Goal: Task Accomplishment & Management: Complete application form

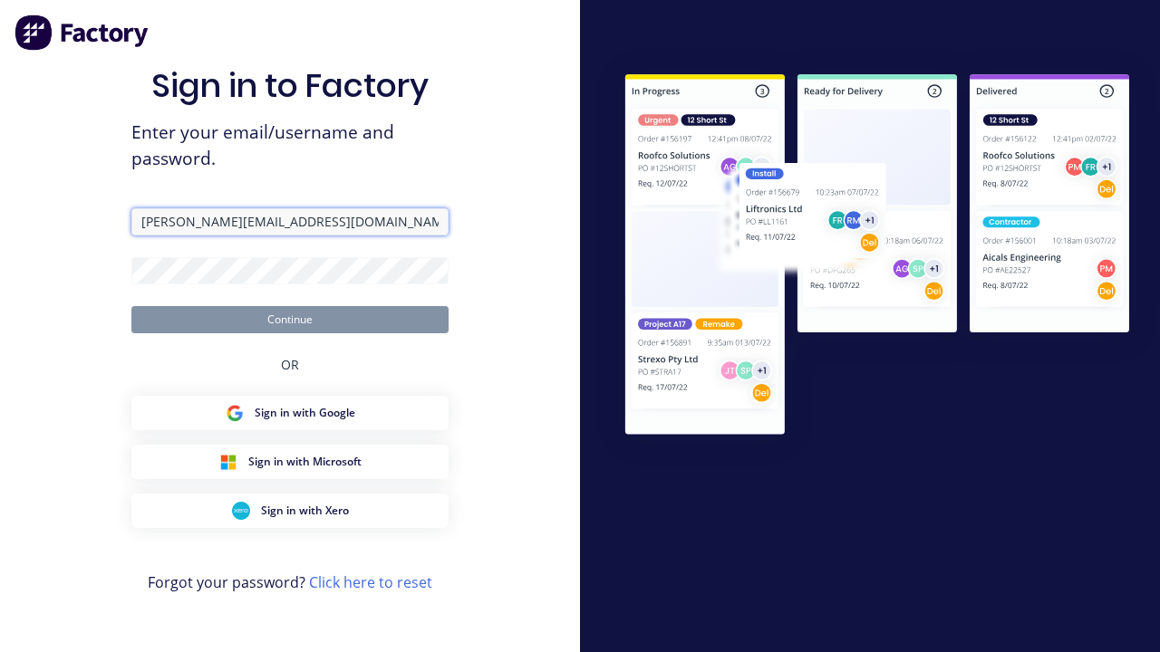
type input "[PERSON_NAME][EMAIL_ADDRESS][DOMAIN_NAME]"
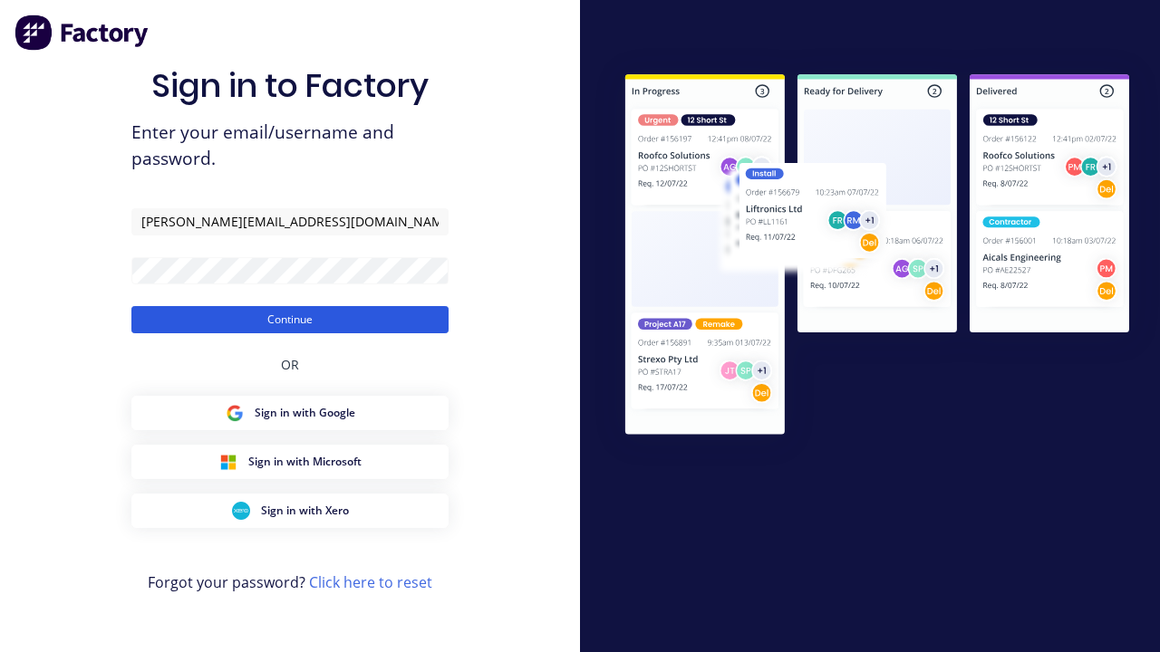
click at [290, 319] on button "Continue" at bounding box center [289, 319] width 317 height 27
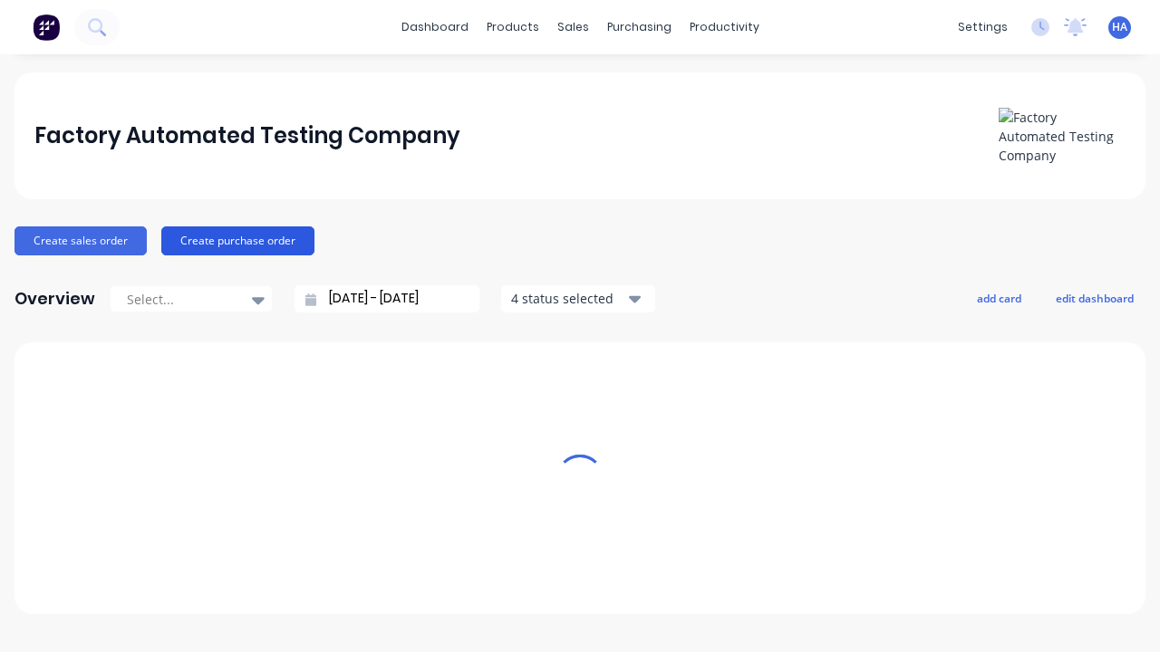
click at [235, 240] on button "Create purchase order" at bounding box center [237, 240] width 153 height 29
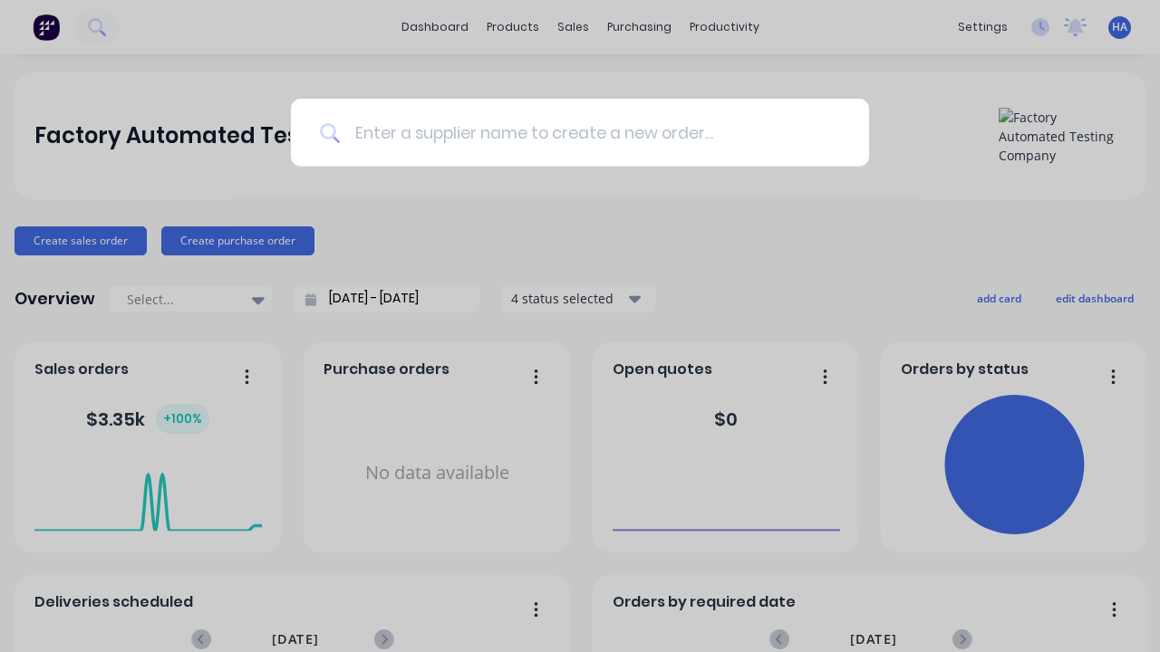
click at [589, 132] on input at bounding box center [590, 133] width 500 height 68
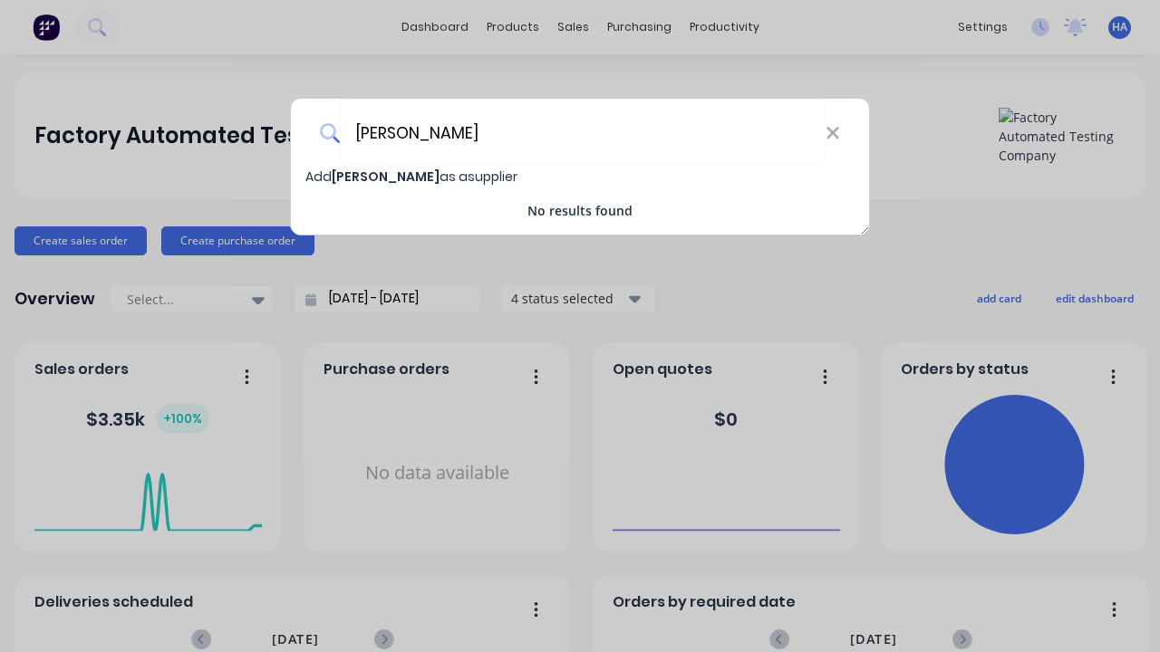
type input "[PERSON_NAME]"
click at [319, 177] on span "Add [PERSON_NAME] as a supplier" at bounding box center [411, 177] width 212 height 18
select select "AU"
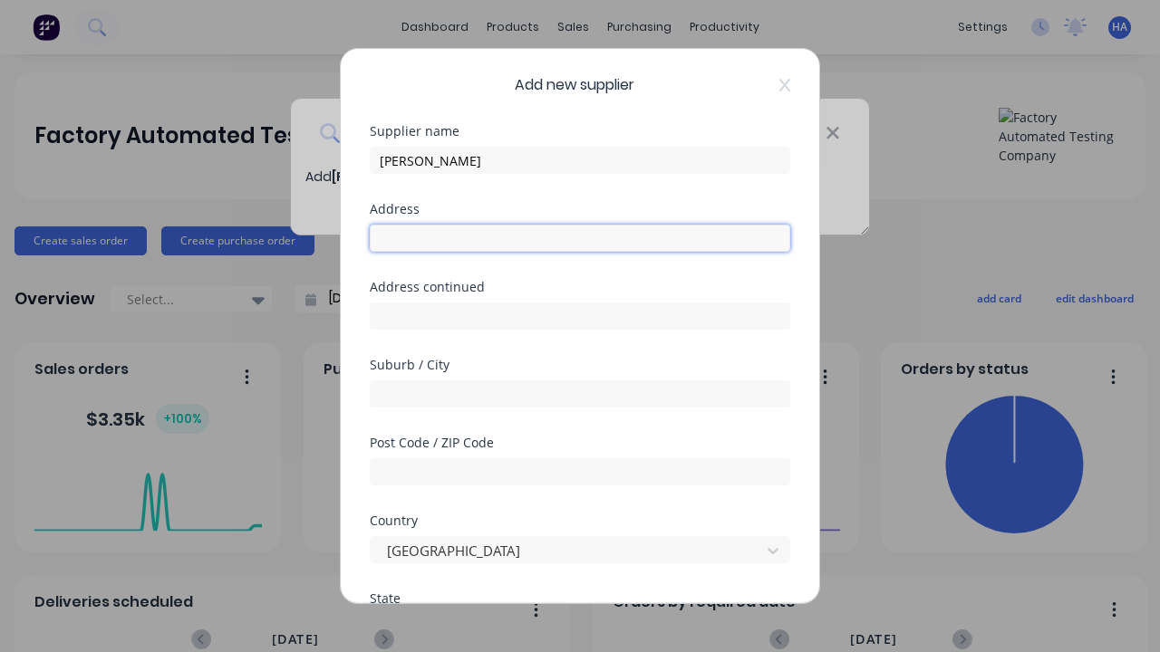
click at [580, 238] on input "text" at bounding box center [580, 238] width 420 height 27
type input "[STREET_ADDRESS]"
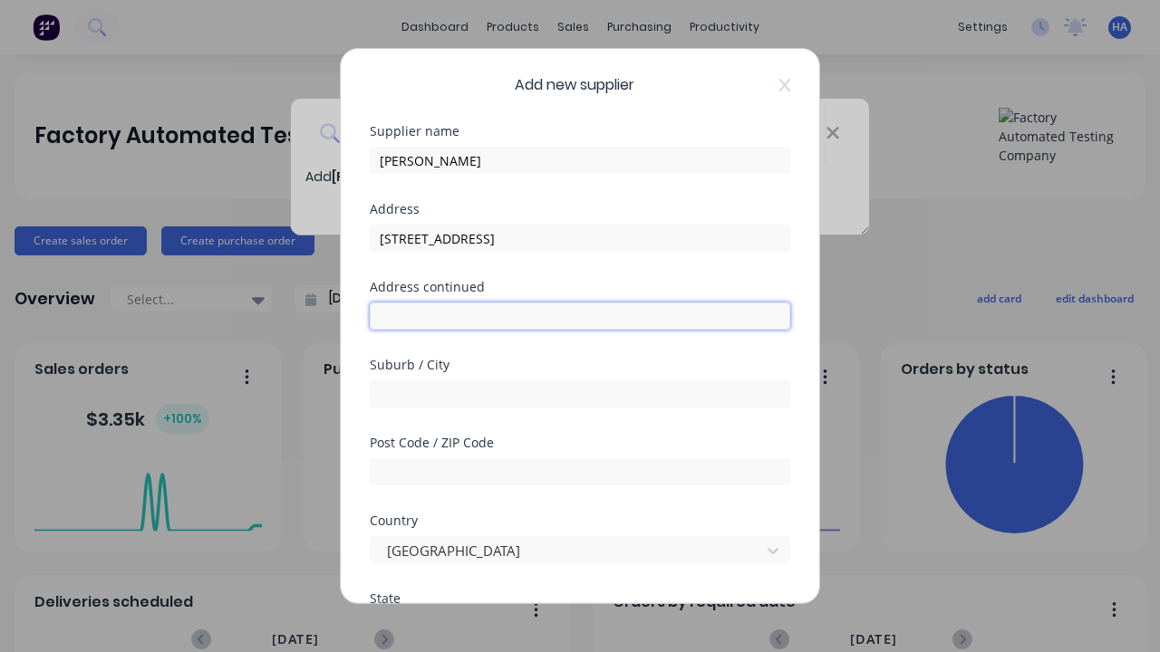
click at [580, 316] on input "text" at bounding box center [580, 316] width 420 height 27
type input "[STREET_ADDRESS]"
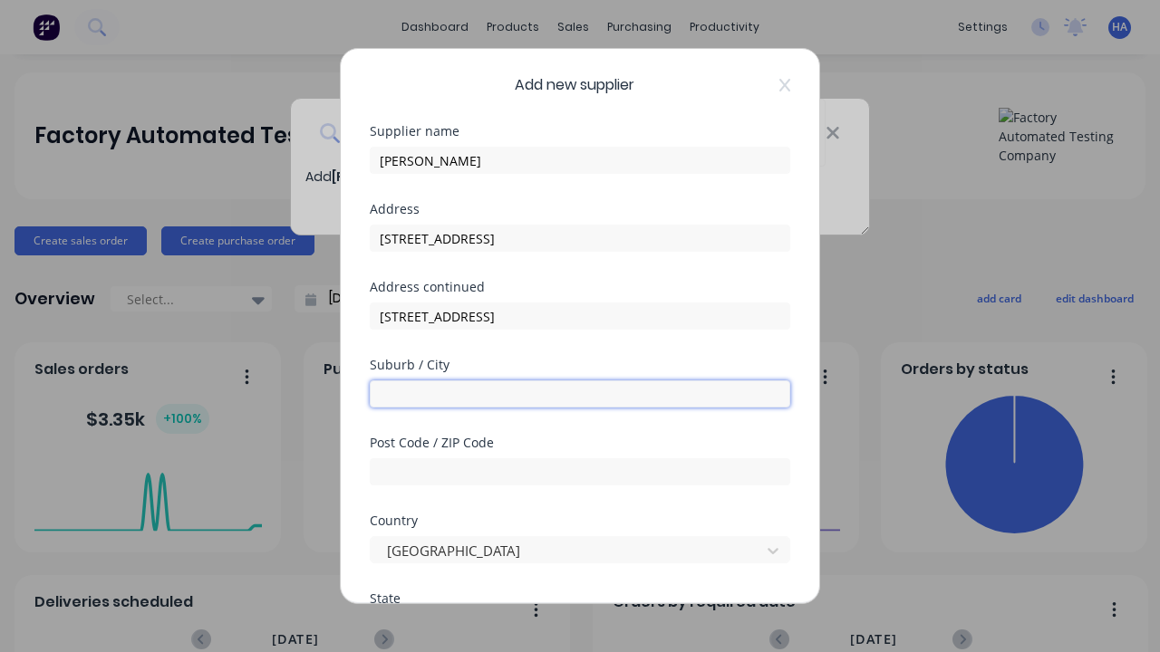
click at [580, 394] on input "text" at bounding box center [580, 394] width 420 height 27
type input "Hoojimi"
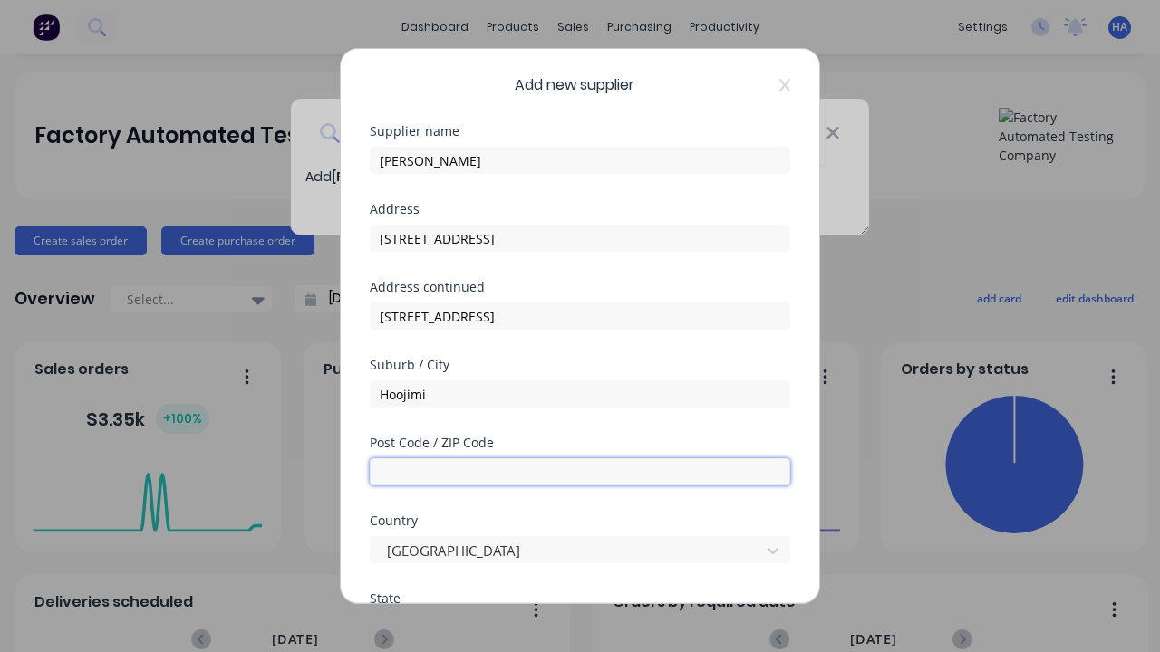
click at [580, 472] on input "text" at bounding box center [580, 471] width 420 height 27
type input "4120"
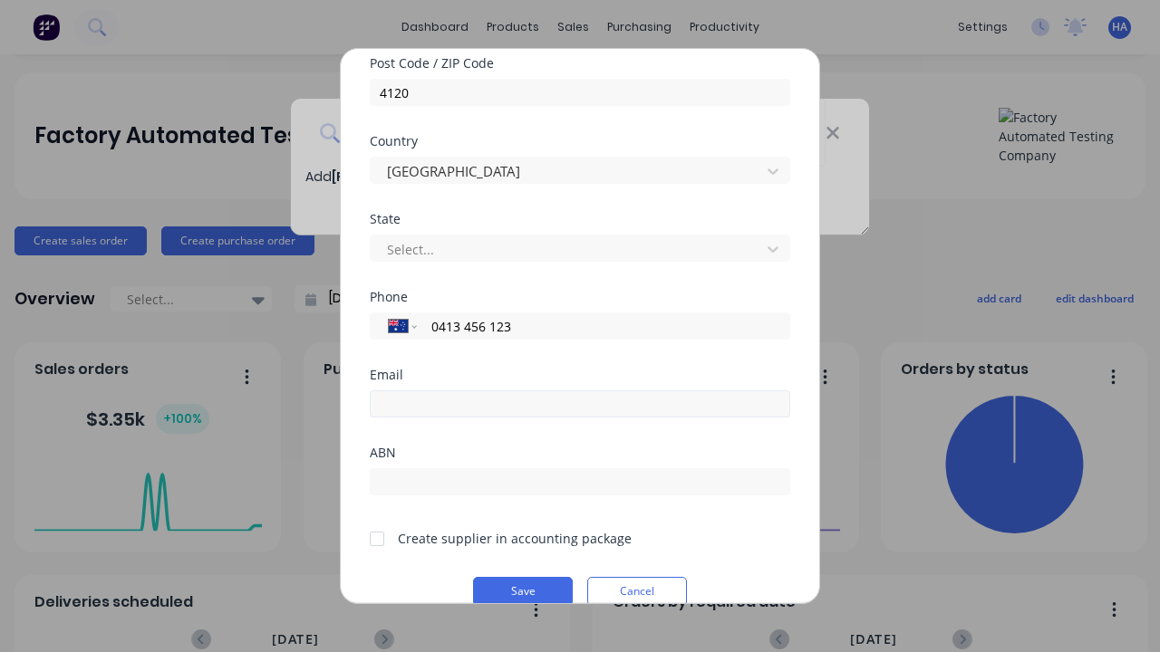
type input "0413 456 123"
click at [580, 404] on input "email" at bounding box center [580, 403] width 420 height 27
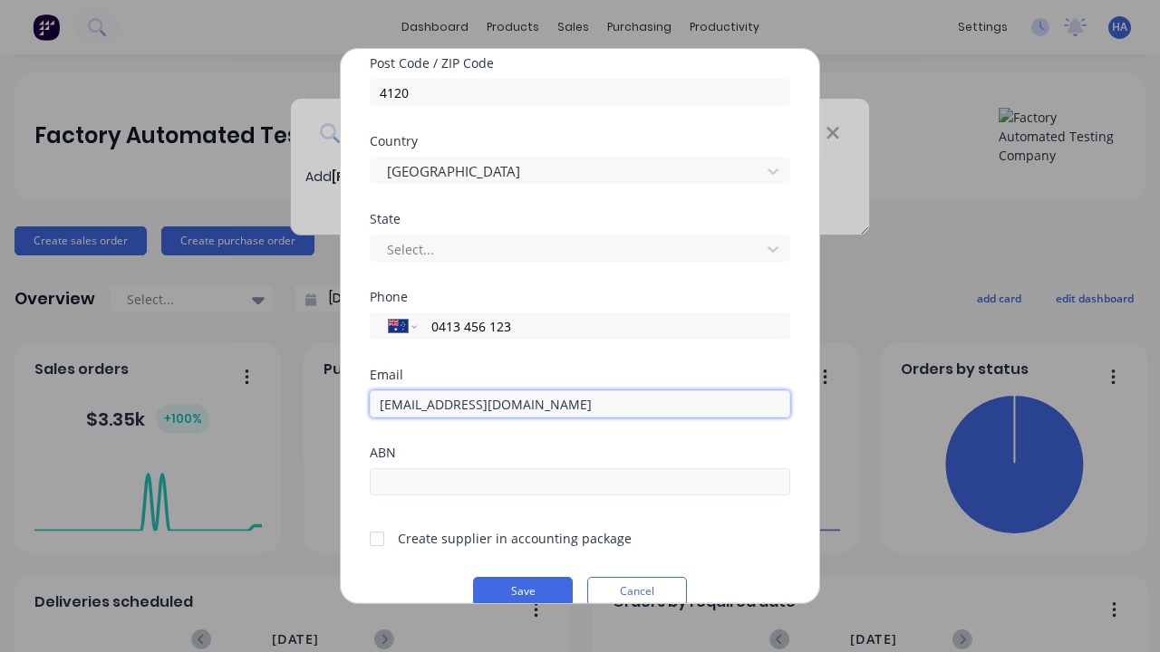
type input "[EMAIL_ADDRESS][DOMAIN_NAME]"
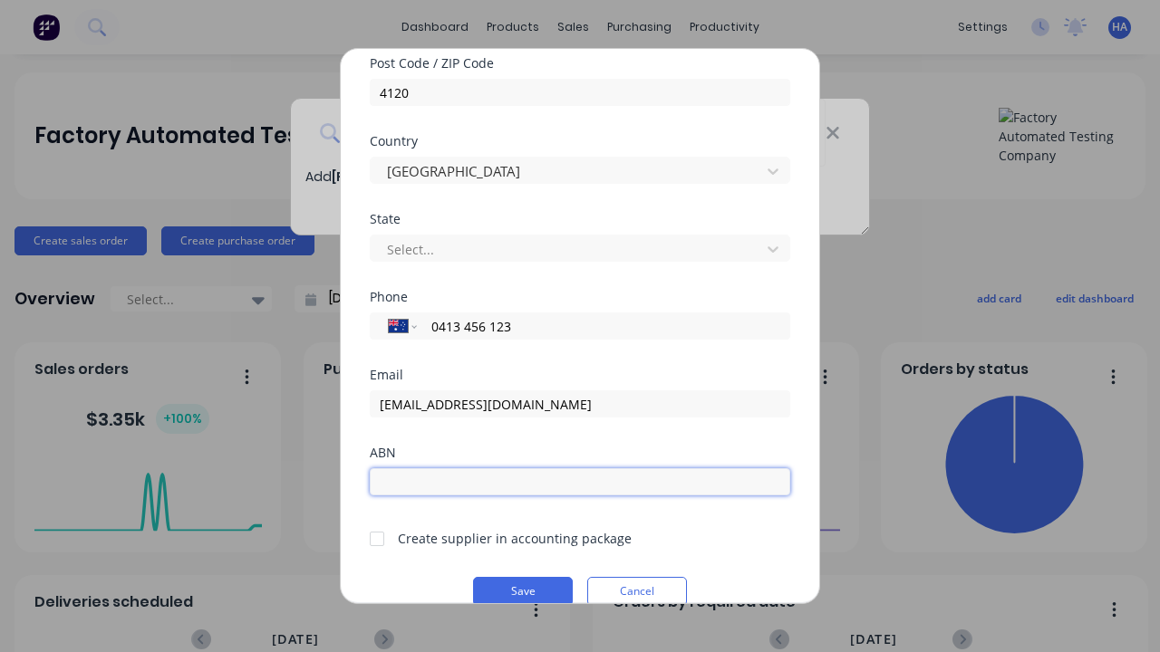
click at [580, 482] on input "text" at bounding box center [580, 481] width 420 height 27
type input "12341234"
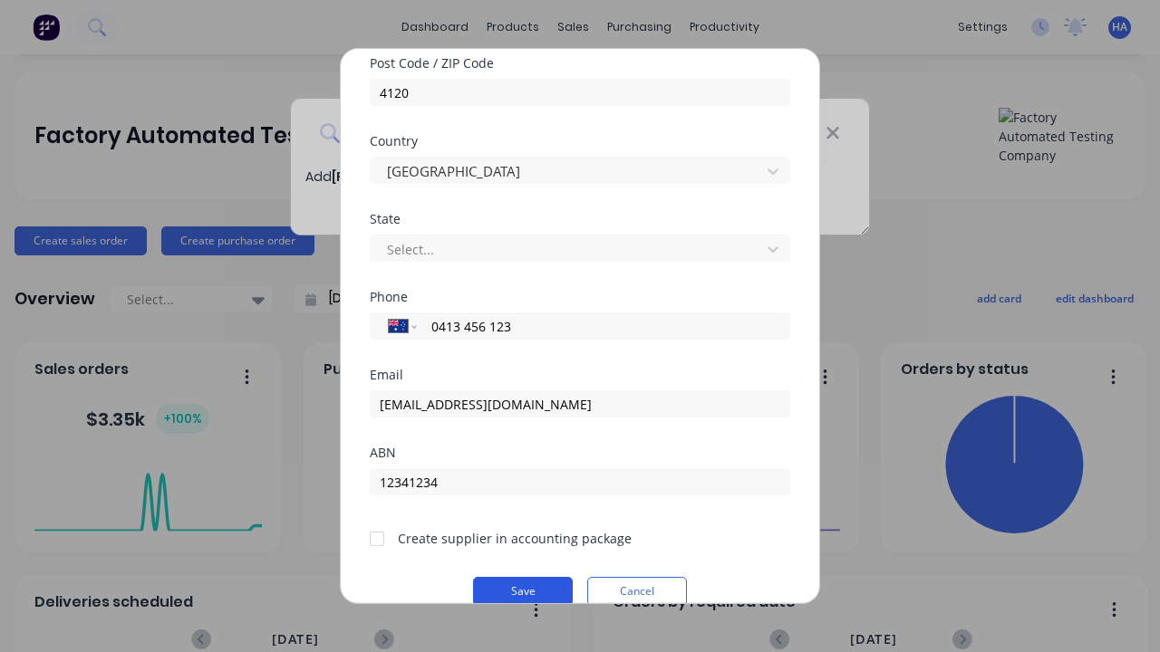
click at [523, 589] on button "Save" at bounding box center [523, 591] width 100 height 29
